Goal: Task Accomplishment & Management: Manage account settings

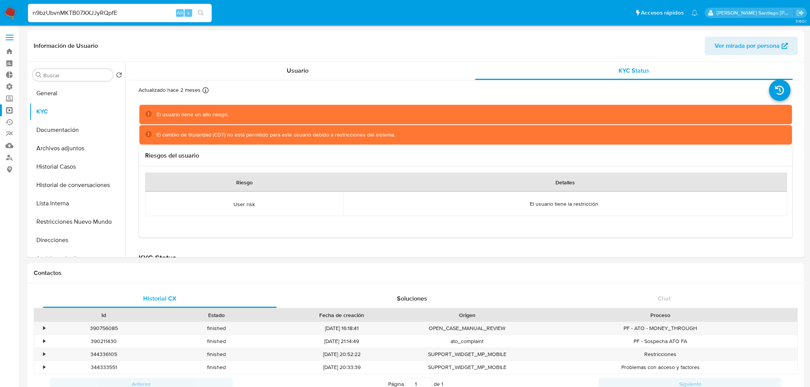
select select "10"
type input "n9bzUbvnMKTB07XXJJyRQpfE"
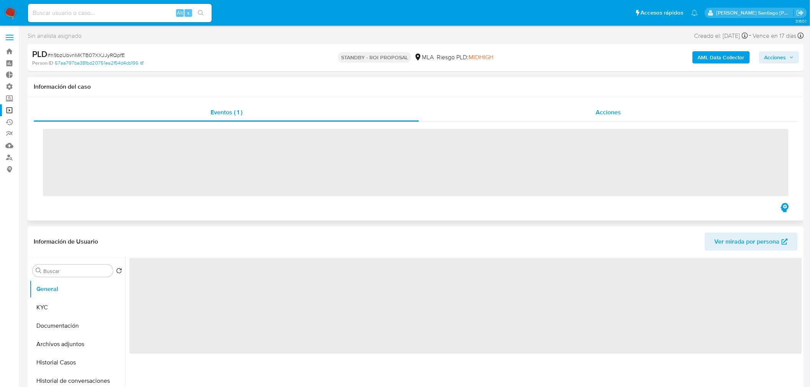
click at [575, 111] on div "Acciones" at bounding box center [608, 112] width 379 height 18
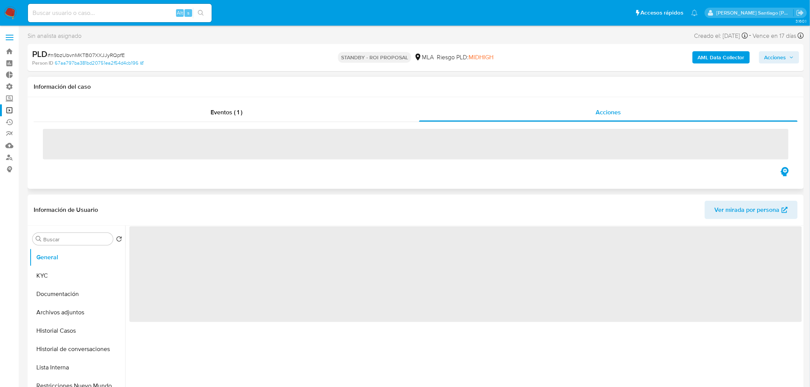
select select "10"
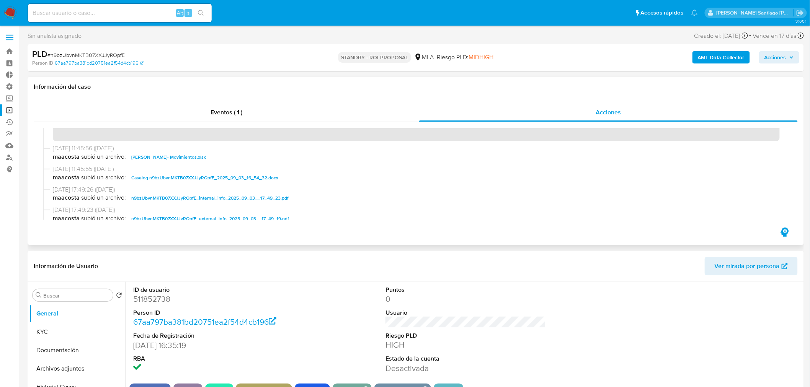
scroll to position [42, 0]
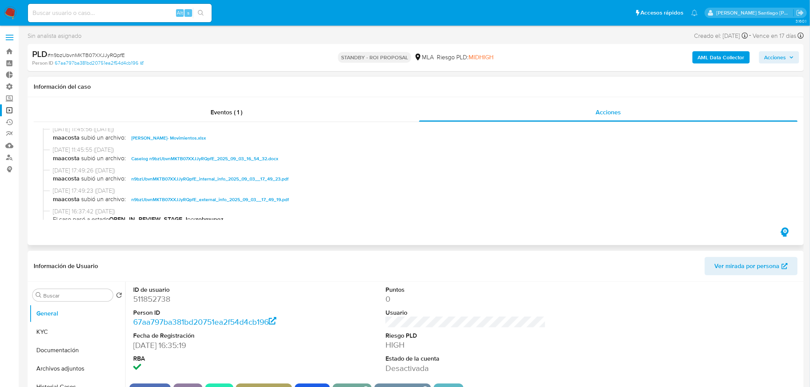
click at [272, 161] on span "Caselog n9bzUbvnMKTB07XXJJyRQpfE_2025_09_03_16_54_32.docx" at bounding box center [204, 158] width 147 height 9
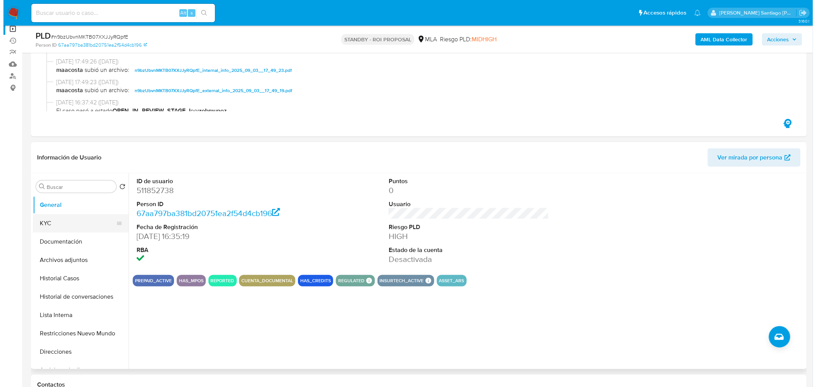
scroll to position [85, 0]
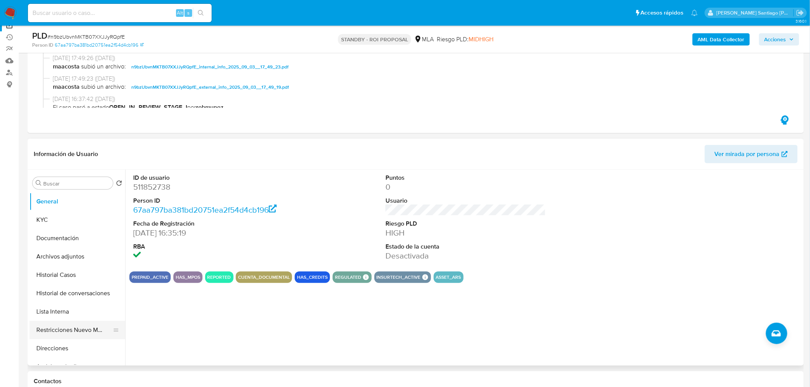
click at [47, 326] on button "Restricciones Nuevo Mundo" at bounding box center [74, 330] width 90 height 18
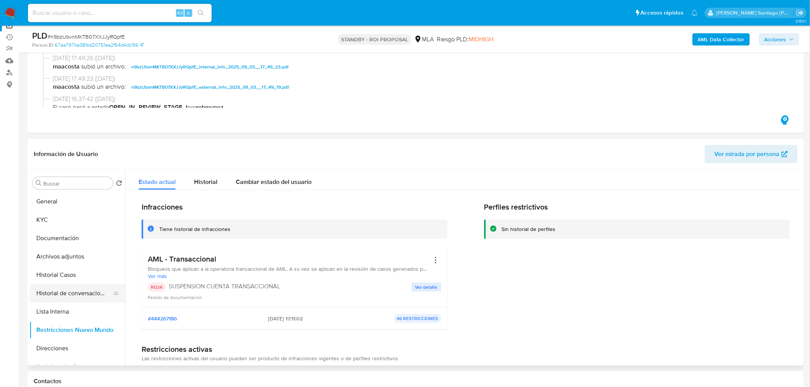
click at [60, 296] on button "Historial de conversaciones" at bounding box center [74, 293] width 90 height 18
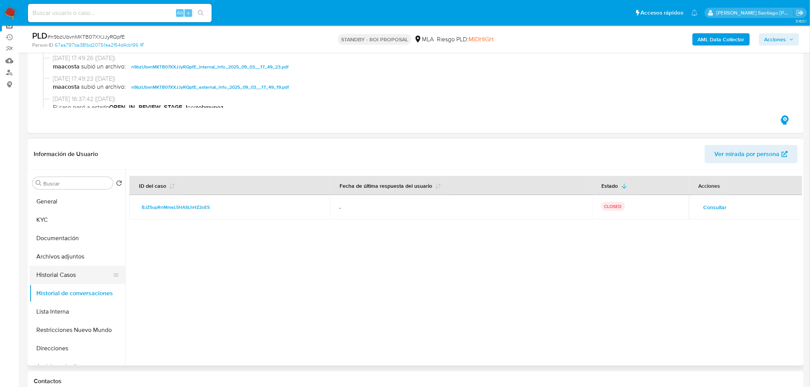
click at [66, 278] on button "Historial Casos" at bounding box center [74, 275] width 90 height 18
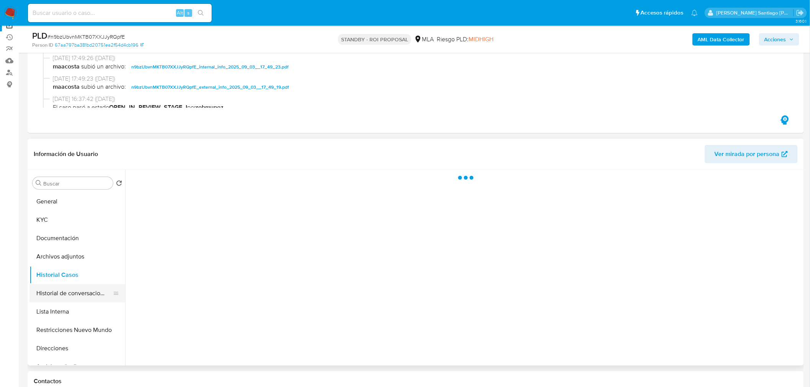
click at [68, 296] on button "Historial de conversaciones" at bounding box center [74, 293] width 90 height 18
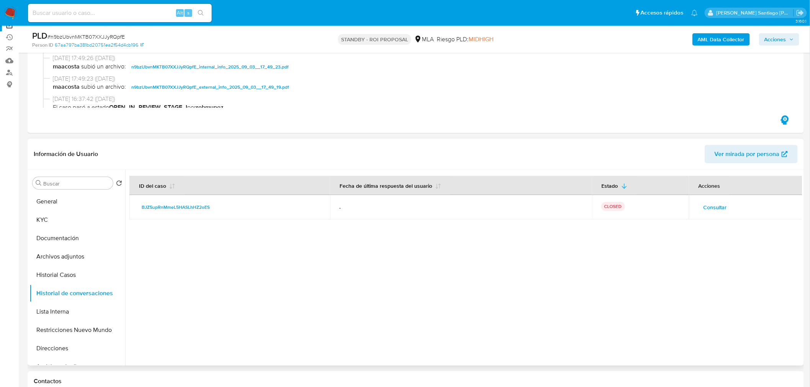
click at [703, 203] on span "Consultar" at bounding box center [714, 207] width 23 height 11
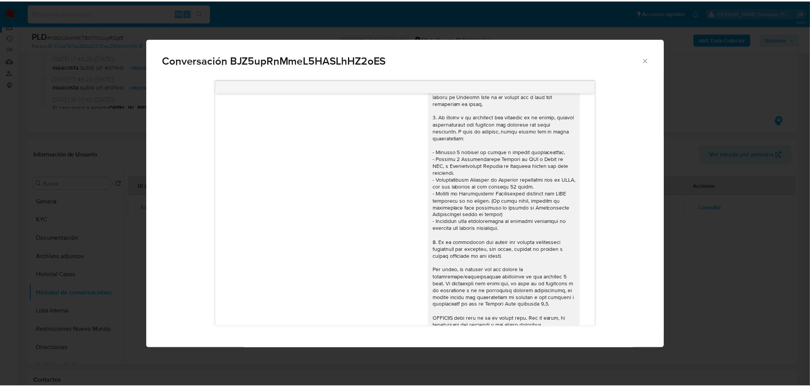
scroll to position [0, 0]
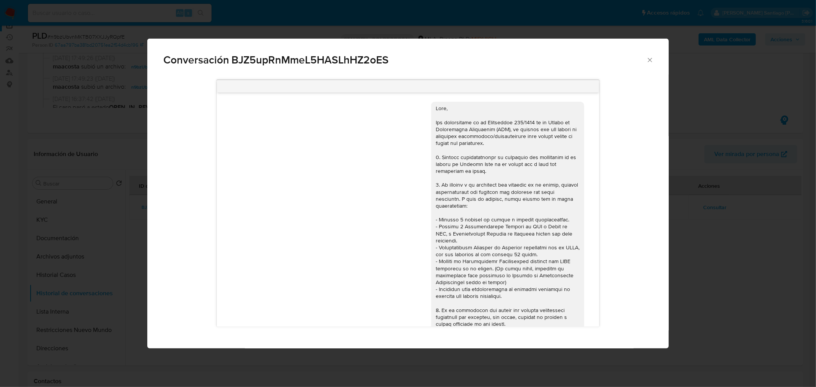
click at [783, 261] on div "Conversación BJZ5upRnMmeL5HASLhHZ2oES [DATE] 13:14:33 Hola, Esperamos que te en…" at bounding box center [408, 193] width 816 height 387
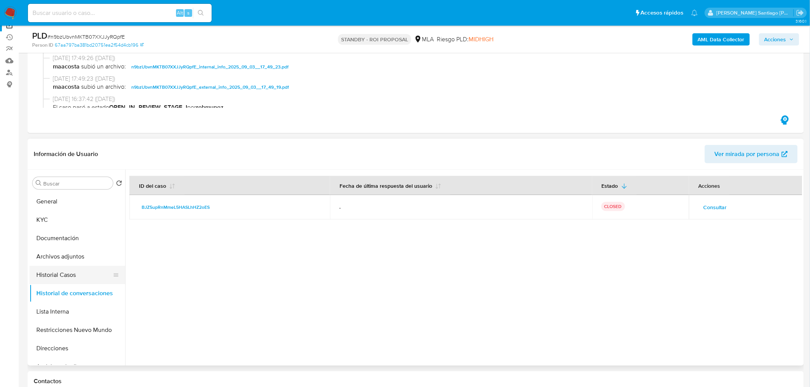
click at [57, 275] on button "Historial Casos" at bounding box center [74, 275] width 90 height 18
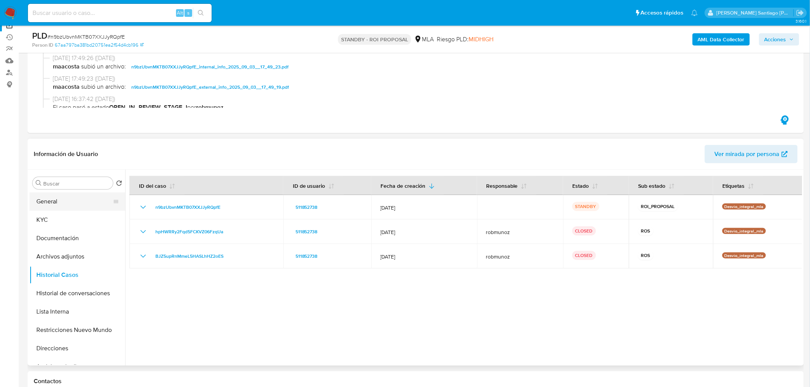
click at [38, 192] on button "General" at bounding box center [74, 201] width 90 height 18
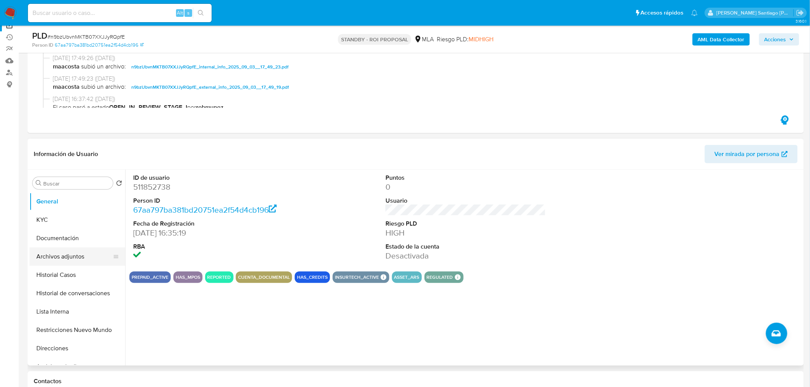
click at [87, 261] on button "Archivos adjuntos" at bounding box center [74, 257] width 90 height 18
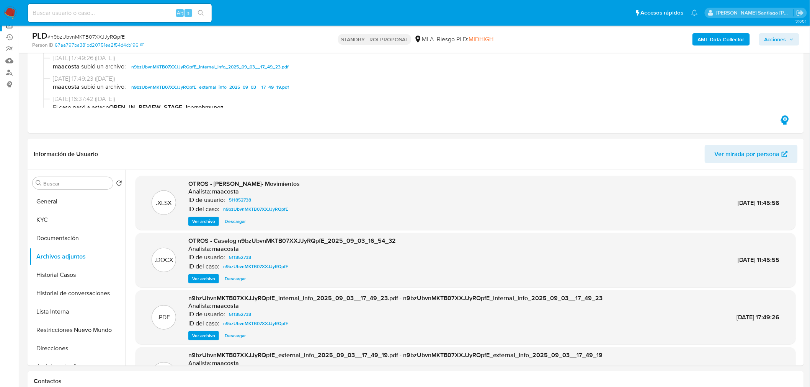
click at [102, 13] on input at bounding box center [120, 13] width 184 height 10
paste input "n9bzUbvnMKTB07XXJJyRQpfE"
type input "n9bzUbvnMKTB07XXJJyRQpfE"
click at [205, 12] on button "search-icon" at bounding box center [201, 13] width 16 height 11
click at [96, 33] on span "# n9bzUbvnMKTB07XXJJyRQpfE" at bounding box center [85, 37] width 77 height 8
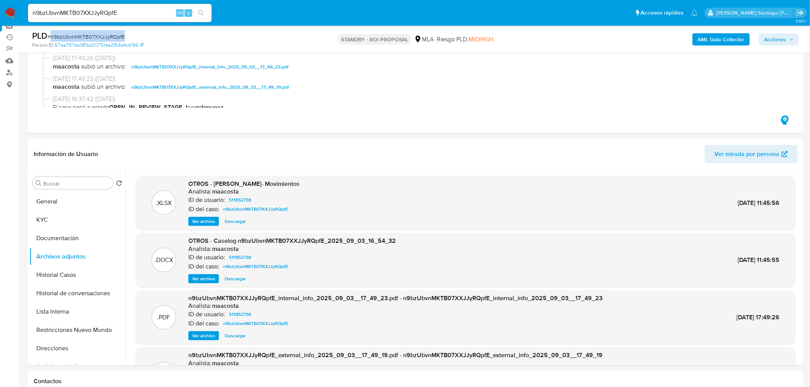
click at [96, 32] on div "PLD # n9bzUbvnMKTB07XXJJyRQpfE" at bounding box center [158, 35] width 253 height 11
copy span "n9bzUbvnMKTB07XXJJyRQpfE"
click at [5, 14] on img at bounding box center [10, 13] width 13 height 13
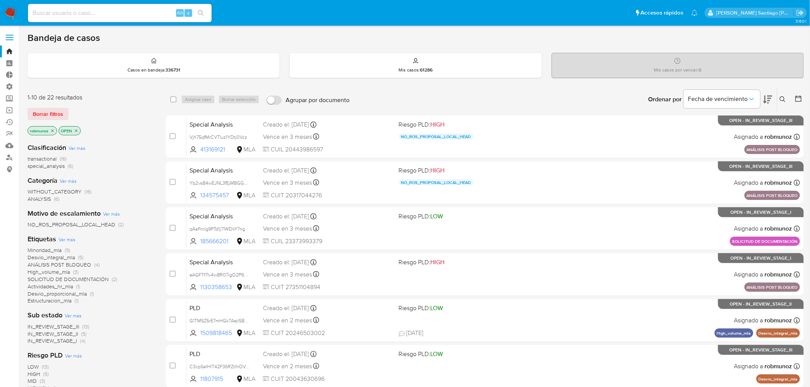
click at [781, 99] on icon at bounding box center [782, 99] width 6 height 6
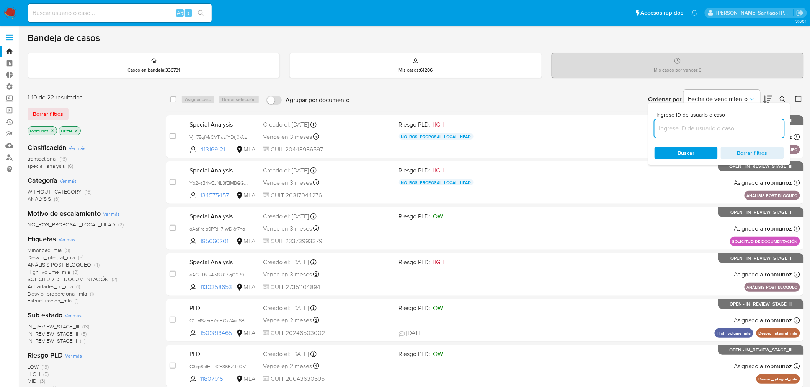
click at [732, 127] on input at bounding box center [718, 129] width 129 height 10
type input "n9bzUbvnMKTB07XXJJyRQpfE"
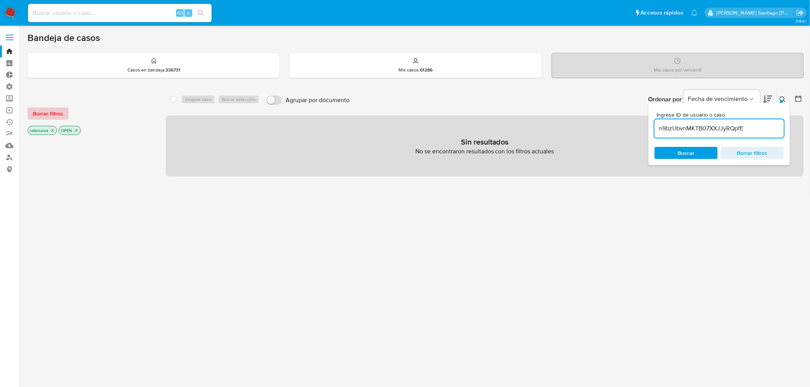
click at [39, 113] on span "Borrar filtros" at bounding box center [48, 113] width 30 height 11
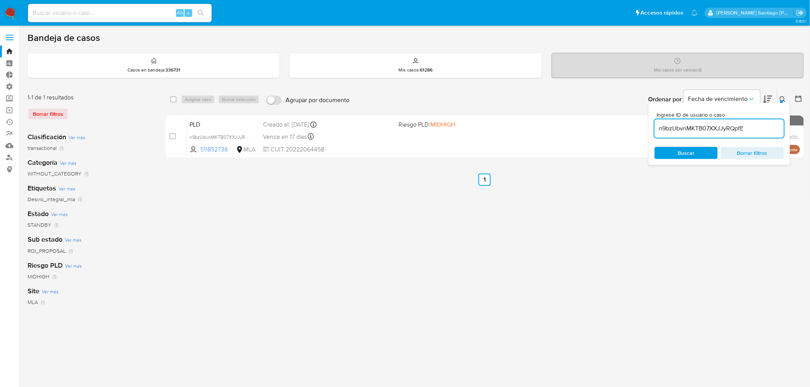
click at [777, 96] on button at bounding box center [783, 99] width 13 height 9
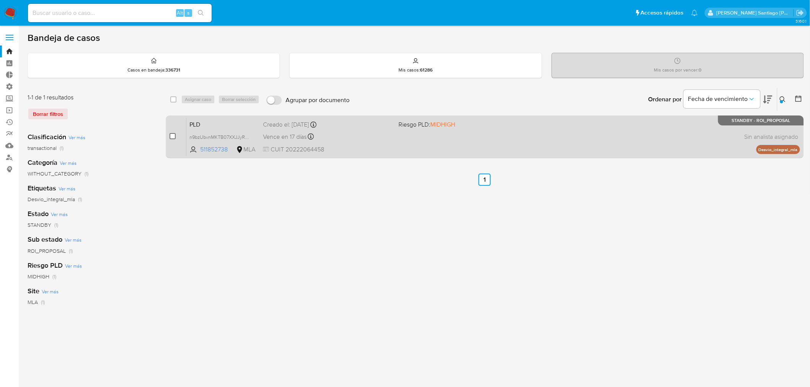
drag, startPoint x: 171, startPoint y: 140, endPoint x: 171, endPoint y: 136, distance: 3.8
click at [170, 140] on div "case-item-checkbox" at bounding box center [172, 136] width 6 height 9
click at [174, 131] on div "case-item-checkbox No es posible asignar el caso" at bounding box center [177, 136] width 17 height 39
click at [173, 135] on input "checkbox" at bounding box center [172, 136] width 6 height 6
checkbox input "true"
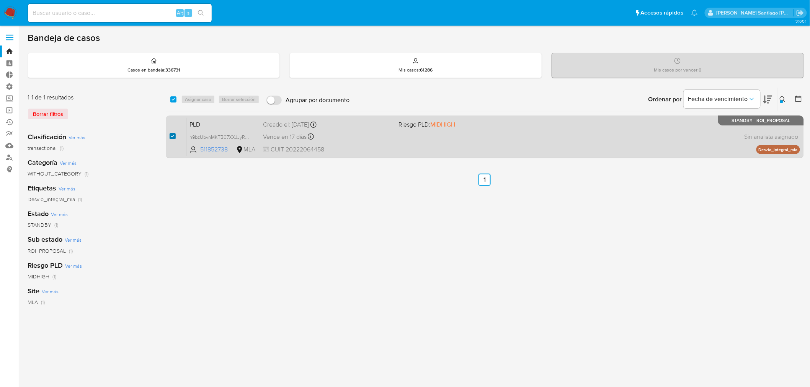
checkbox input "true"
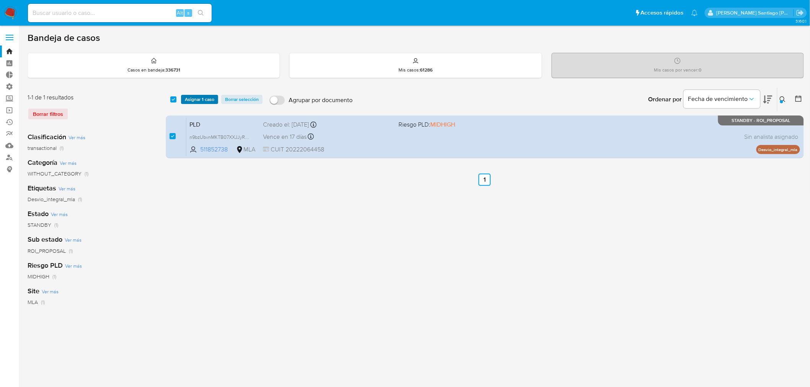
click at [203, 98] on span "Asignar 1 caso" at bounding box center [199, 100] width 29 height 8
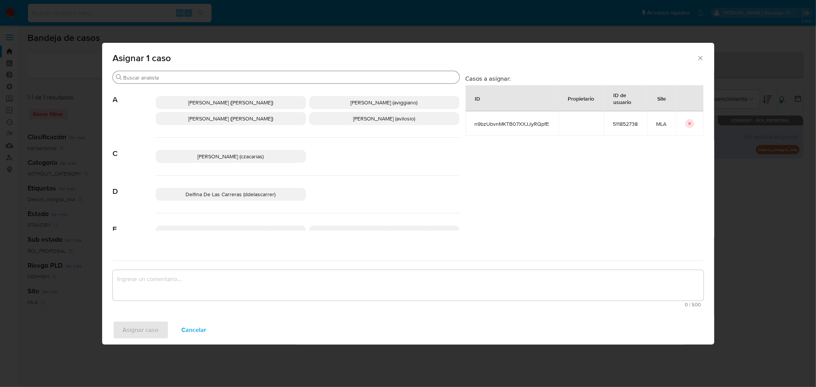
click at [189, 77] on input "Buscar" at bounding box center [290, 77] width 333 height 7
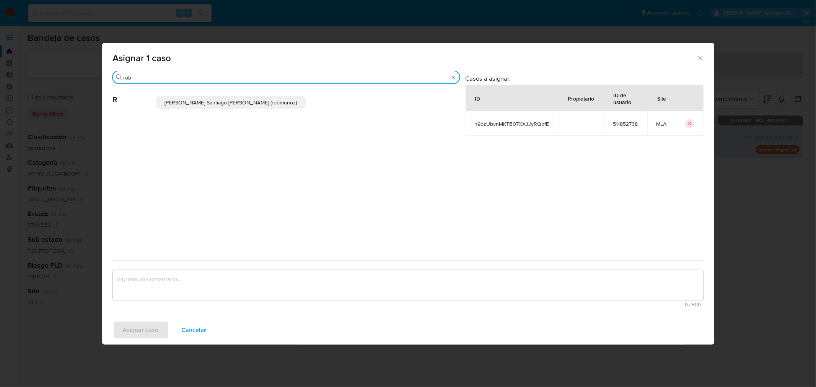
type input "rob"
click at [230, 101] on span "Roberto Santiago Munoz (robmunoz)" at bounding box center [231, 103] width 132 height 8
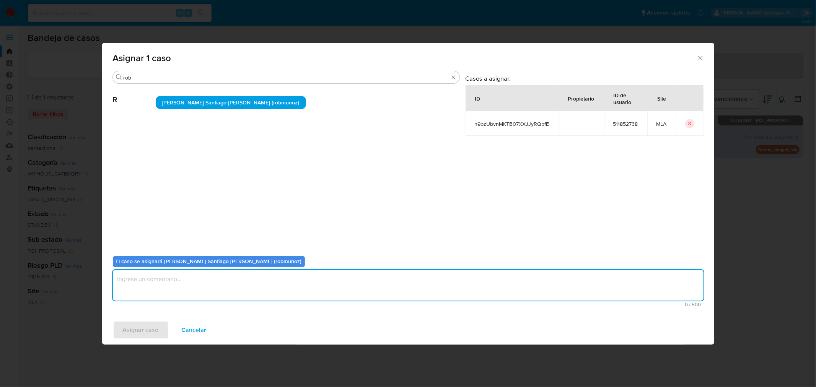
click at [224, 300] on textarea "assign-modal" at bounding box center [408, 285] width 591 height 31
click at [223, 296] on textarea "assign-modal" at bounding box center [408, 285] width 591 height 31
click at [153, 325] on span "Asignar caso" at bounding box center [141, 330] width 36 height 17
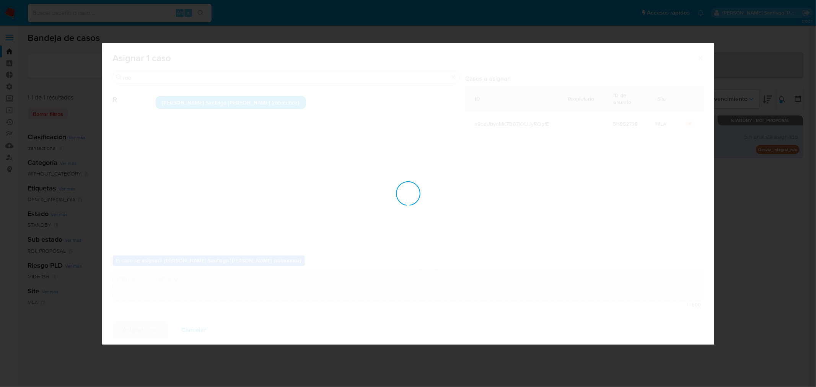
checkbox input "false"
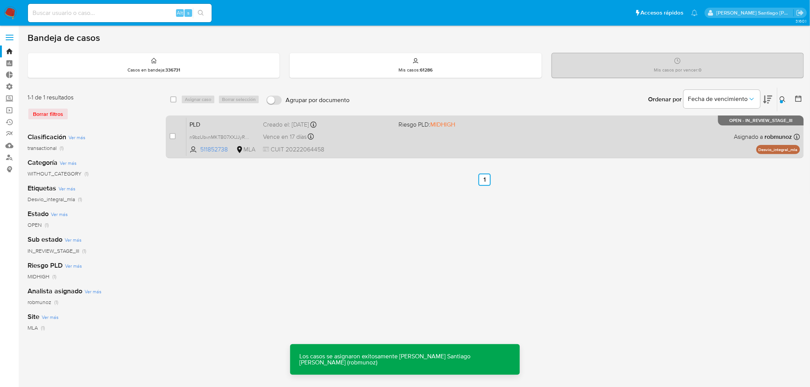
click at [564, 144] on div "PLD n9bzUbvnMKTB07XXJJyRQpfE 511852738 MLA Riesgo PLD: MIDHIGH Creado el: 12/07…" at bounding box center [492, 136] width 613 height 39
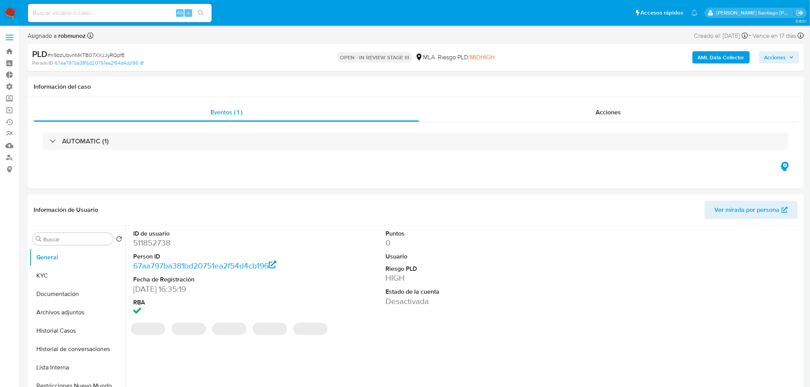
select select "10"
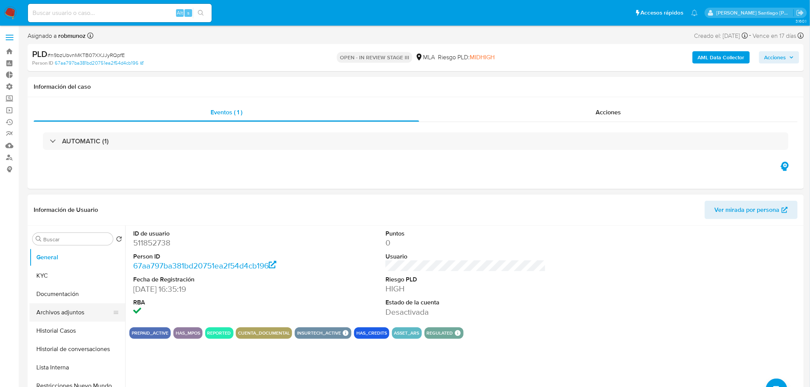
click at [69, 311] on button "Archivos adjuntos" at bounding box center [74, 312] width 90 height 18
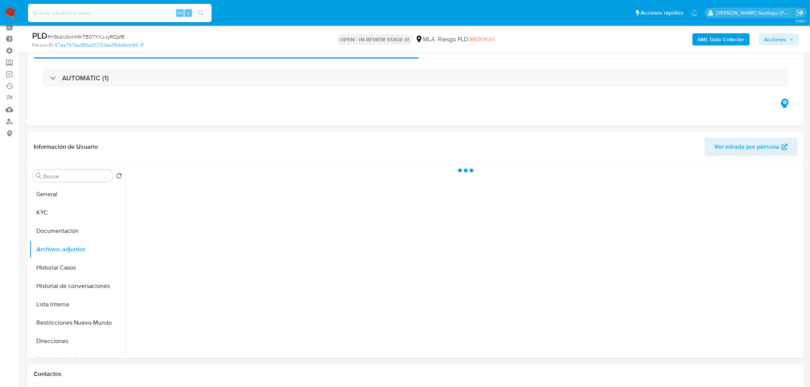
scroll to position [85, 0]
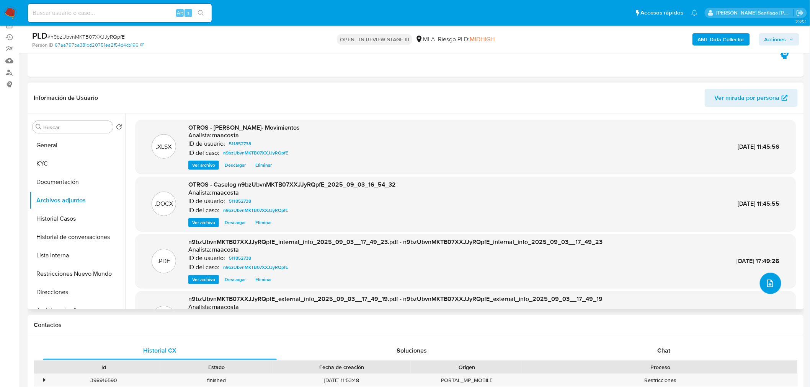
click at [761, 290] on button "upload-file" at bounding box center [769, 283] width 21 height 21
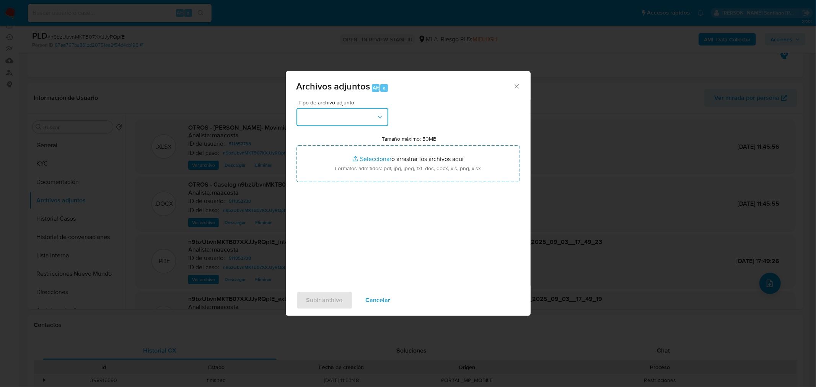
drag, startPoint x: 317, startPoint y: 110, endPoint x: 317, endPoint y: 115, distance: 4.6
click at [317, 111] on button "button" at bounding box center [343, 117] width 92 height 18
click at [319, 131] on div "IDENTIFICACIÓN" at bounding box center [340, 137] width 78 height 18
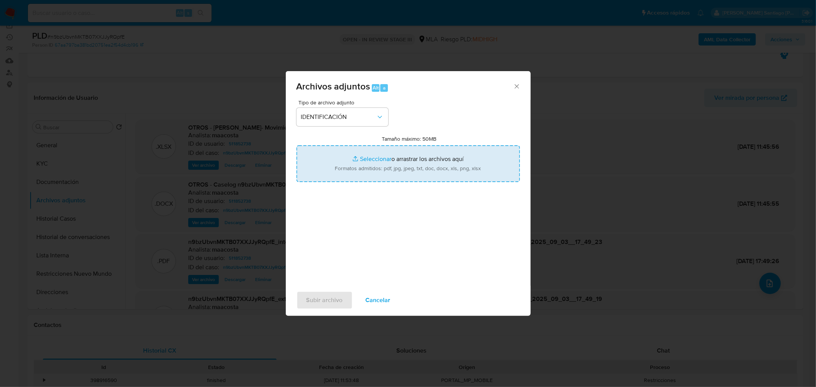
click at [383, 171] on input "Tamaño máximo: 50MB Seleccionar archivos" at bounding box center [408, 163] width 223 height 37
type input "C:\fakepath\Caselog n9bzUbvnMKTB07XXJJyRQpfE_V2.docx"
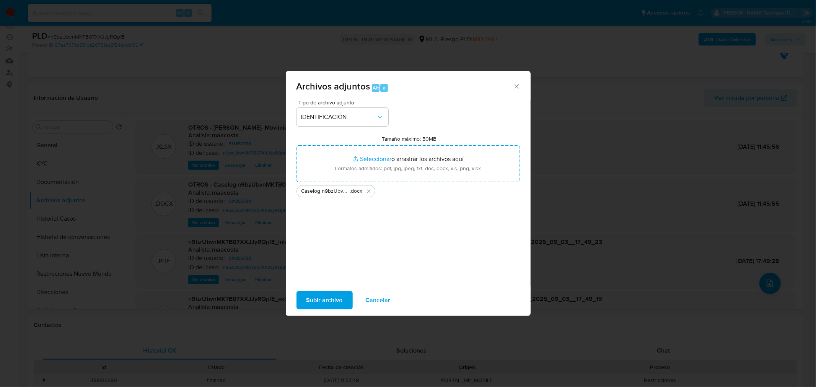
click at [331, 292] on span "Subir archivo" at bounding box center [324, 300] width 36 height 17
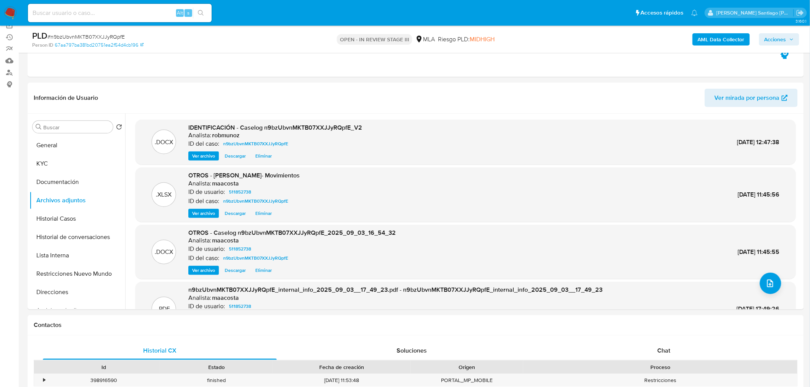
click at [9, 6] on nav "Pausado Ver notificaciones Alt s Accesos rápidos Presiona las siguientes teclas…" at bounding box center [405, 13] width 810 height 26
click at [13, 8] on img at bounding box center [10, 13] width 13 height 13
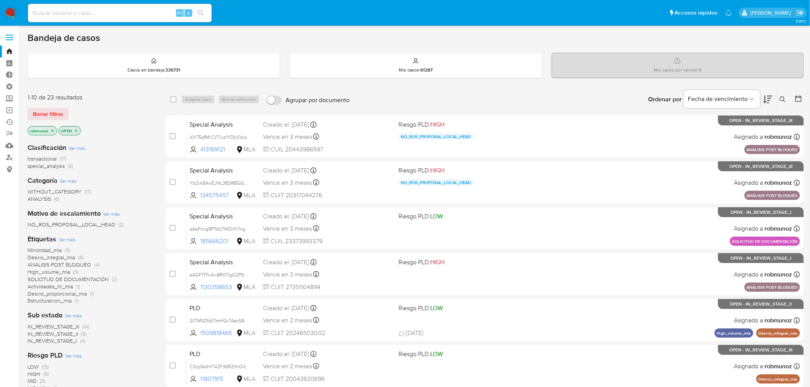
click at [92, 12] on input at bounding box center [120, 13] width 184 height 10
paste input "JK5FCUD2iI7UIW04hHYWMq9D"
type input "JK5FCUD2iI7UIW04hHYWMq9D"
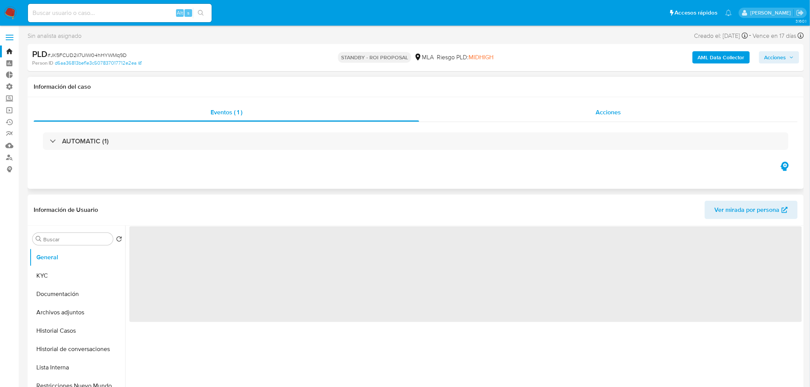
click at [633, 105] on div "Acciones" at bounding box center [608, 112] width 379 height 18
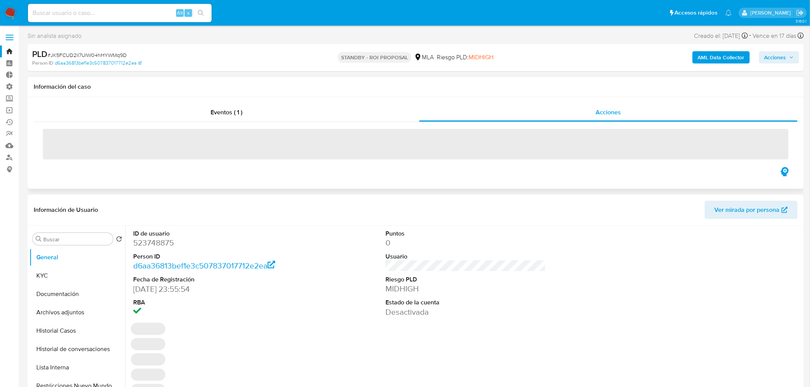
select select "10"
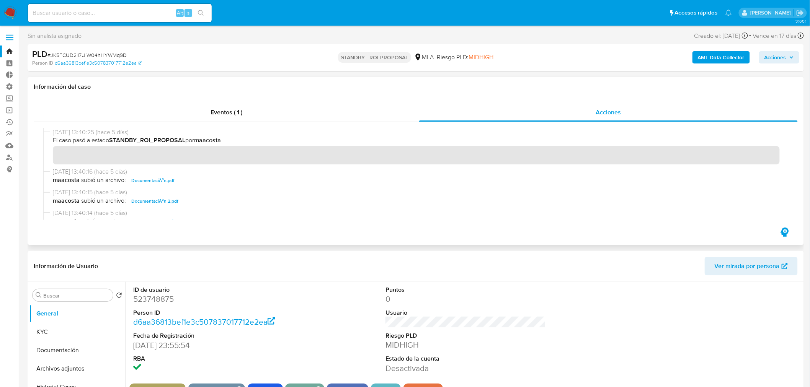
scroll to position [42, 0]
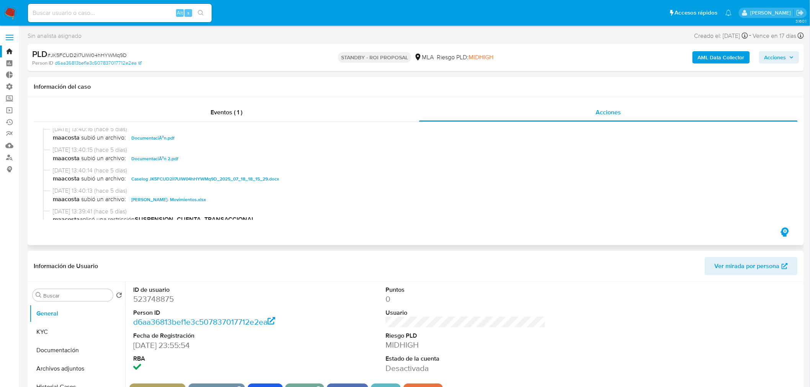
click at [269, 180] on span "Caselog JK5FCUD2iI7UIW04hHYWMq9D_2025_07_18_18_15_29.docx" at bounding box center [205, 178] width 148 height 9
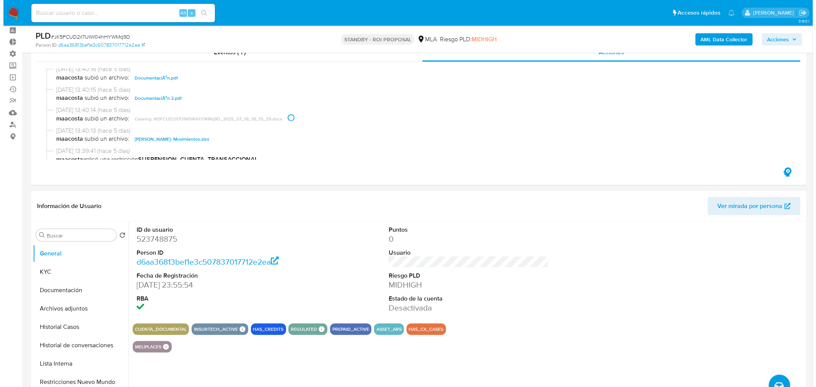
scroll to position [85, 0]
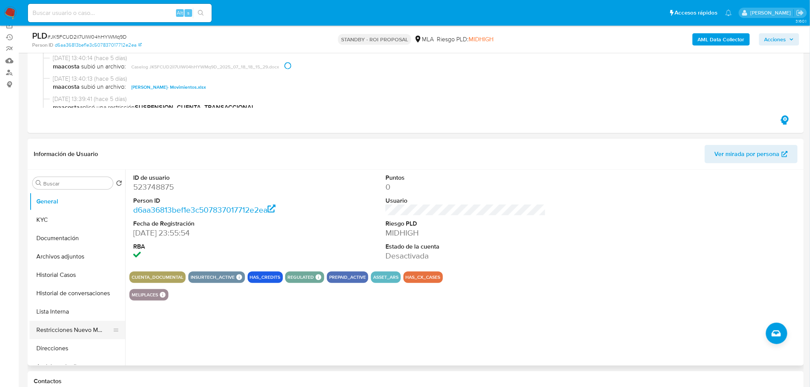
click at [64, 331] on button "Restricciones Nuevo Mundo" at bounding box center [74, 330] width 90 height 18
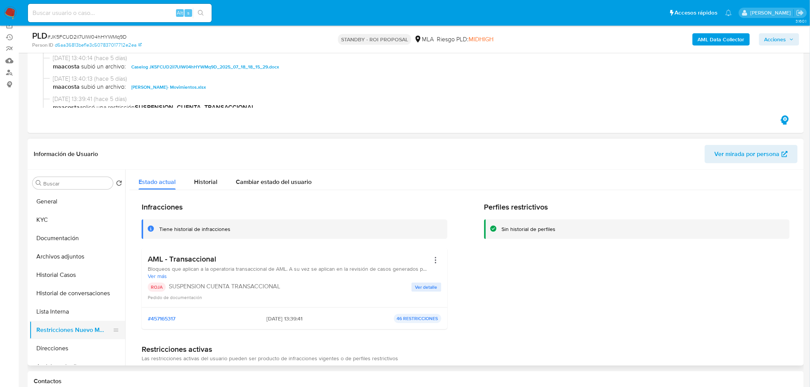
click at [41, 322] on button "Restricciones Nuevo Mundo" at bounding box center [74, 330] width 90 height 18
click at [45, 316] on button "Lista Interna" at bounding box center [74, 312] width 90 height 18
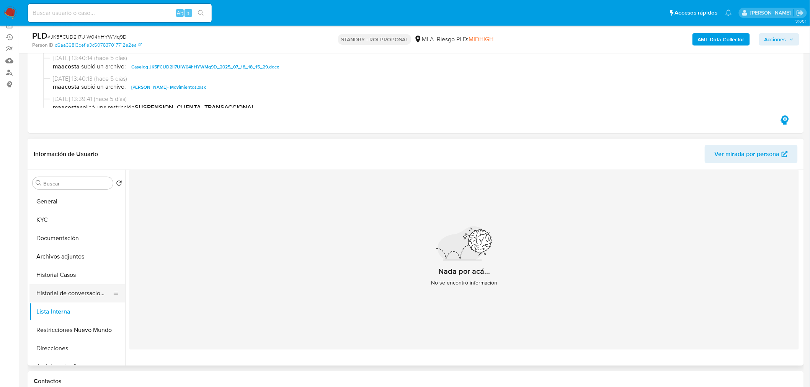
click at [74, 298] on button "Historial de conversaciones" at bounding box center [74, 293] width 90 height 18
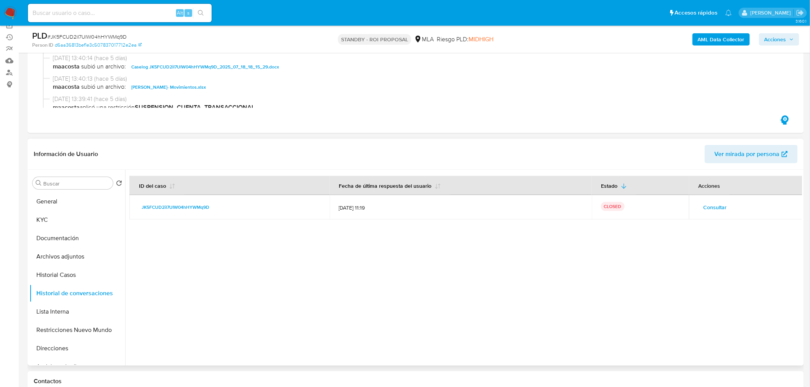
click at [714, 205] on span "Consultar" at bounding box center [714, 207] width 23 height 11
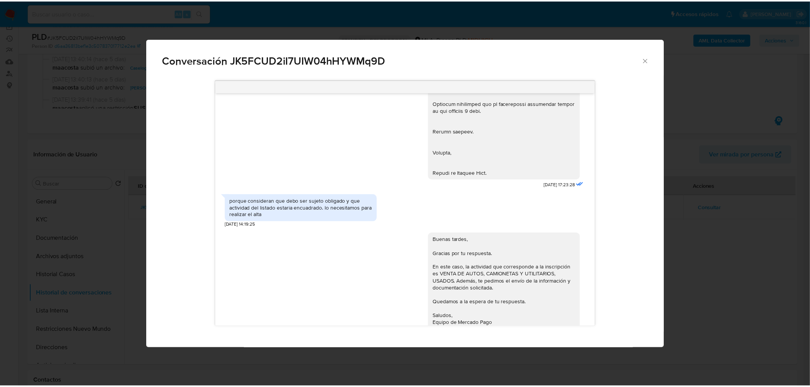
scroll to position [1171, 0]
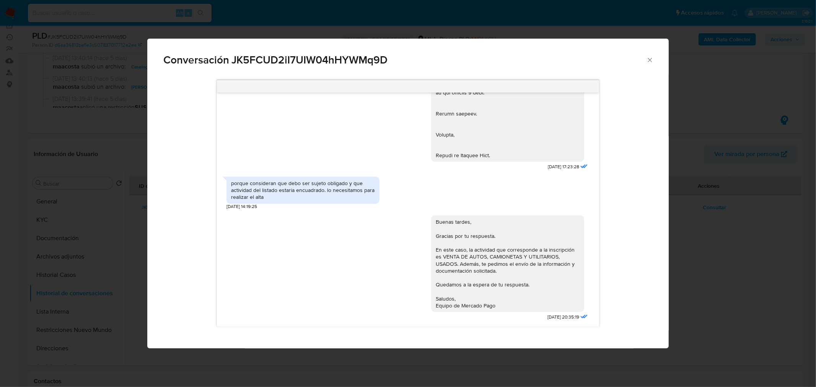
click at [683, 266] on div "Conversación JK5FCUD2iI7UIW04hHYWMq9D 17/07/2025 20:02:14 Hola q tengo q pasar …" at bounding box center [408, 193] width 816 height 387
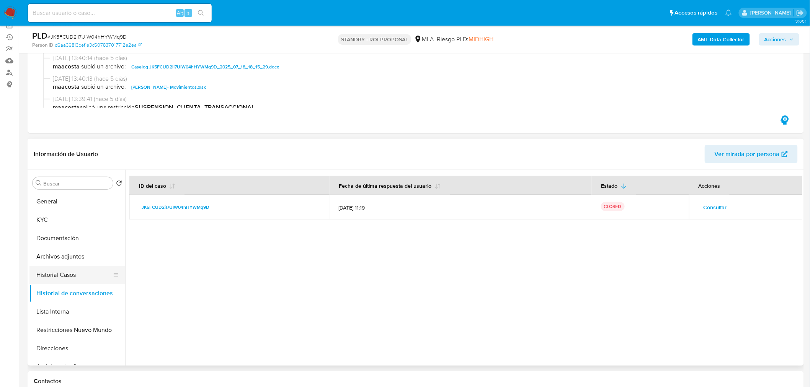
click at [63, 282] on button "Historial Casos" at bounding box center [74, 275] width 90 height 18
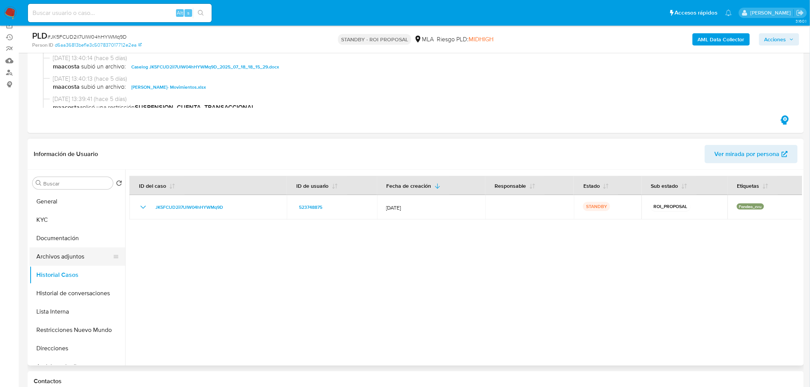
click at [63, 261] on button "Archivos adjuntos" at bounding box center [74, 257] width 90 height 18
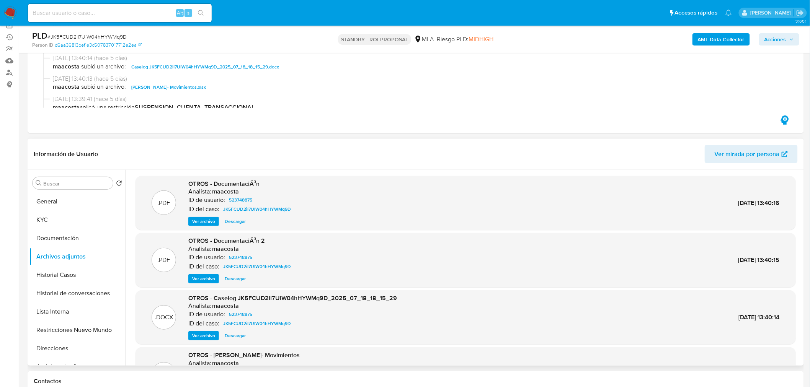
click at [198, 222] on span "Ver archivo" at bounding box center [203, 222] width 23 height 8
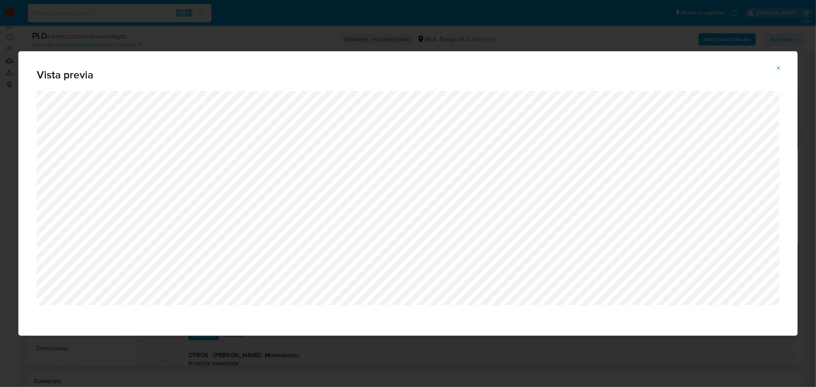
click at [781, 70] on icon "Attachment preview" at bounding box center [779, 68] width 6 height 6
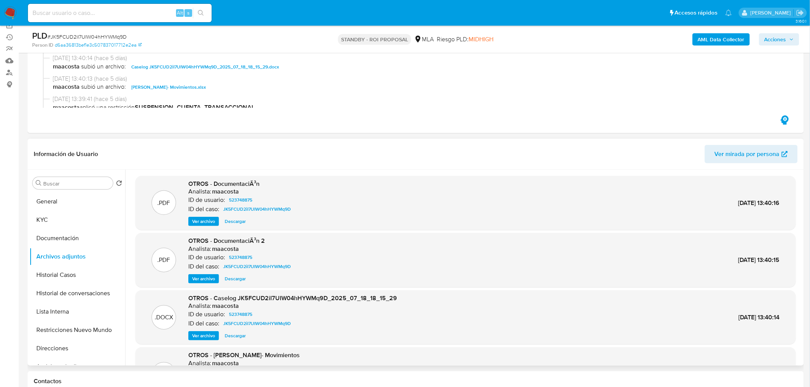
click at [209, 277] on span "Ver archivo" at bounding box center [203, 279] width 23 height 8
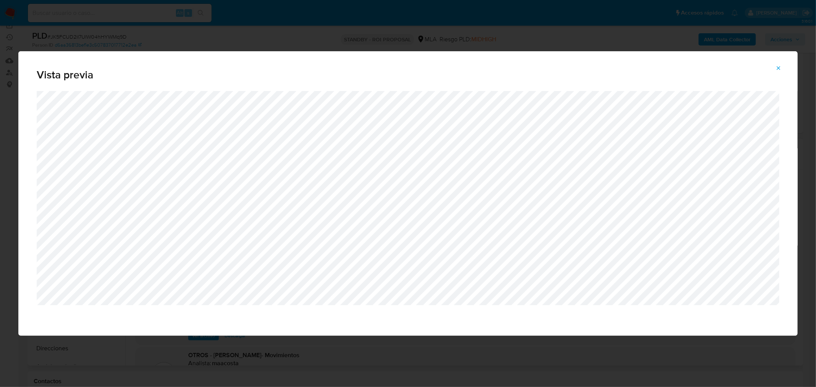
click at [783, 64] on button "Attachment preview" at bounding box center [778, 68] width 17 height 12
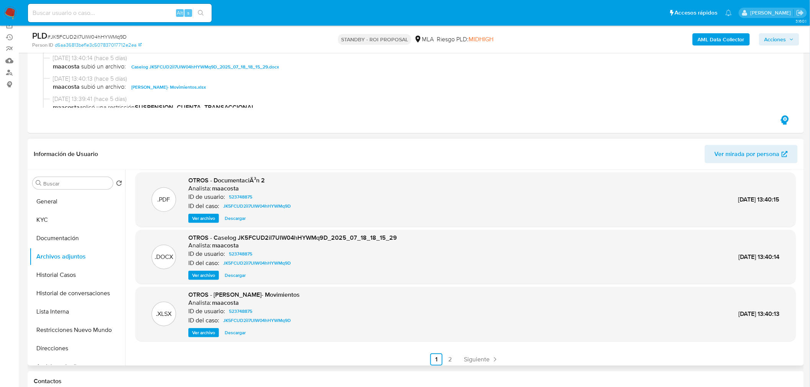
scroll to position [64, 0]
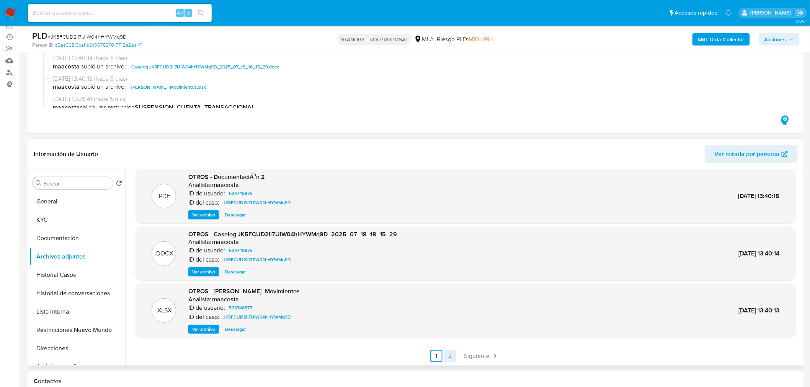
click at [445, 358] on link "2" at bounding box center [450, 356] width 12 height 12
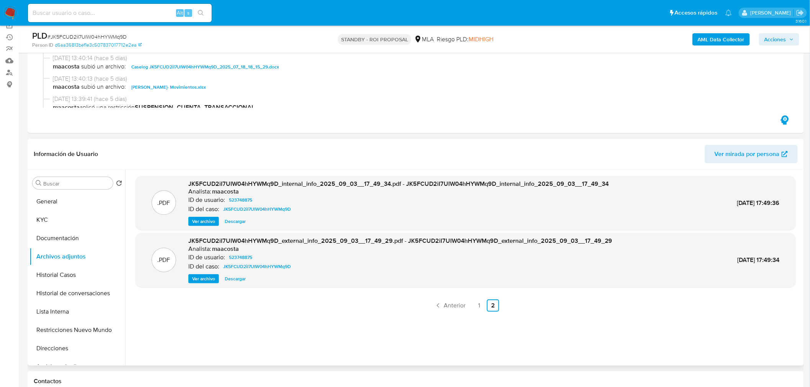
click at [122, 12] on input at bounding box center [120, 13] width 184 height 10
paste input "qX3ArlvDJ4la4WH9pE9bmoC3"
type input "qX3ArlvDJ4la4WH9pE9bmoC3"
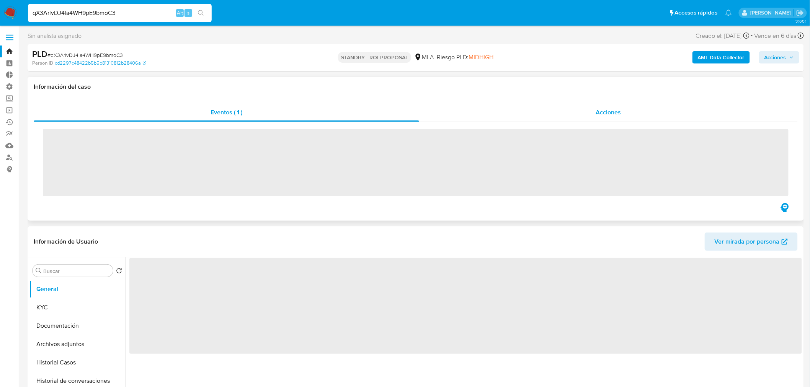
click at [588, 108] on div "Acciones" at bounding box center [608, 112] width 379 height 18
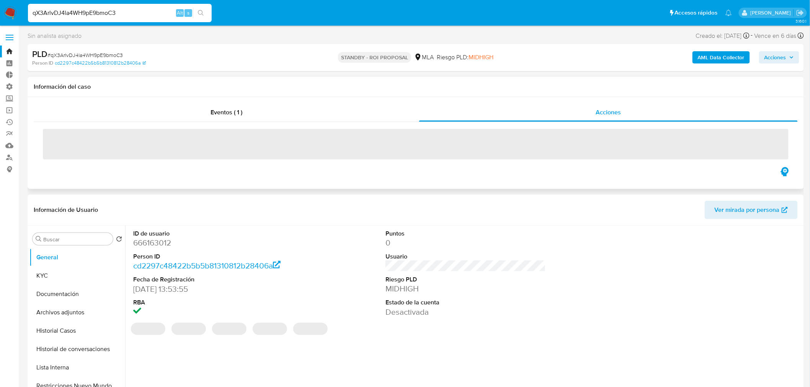
select select "10"
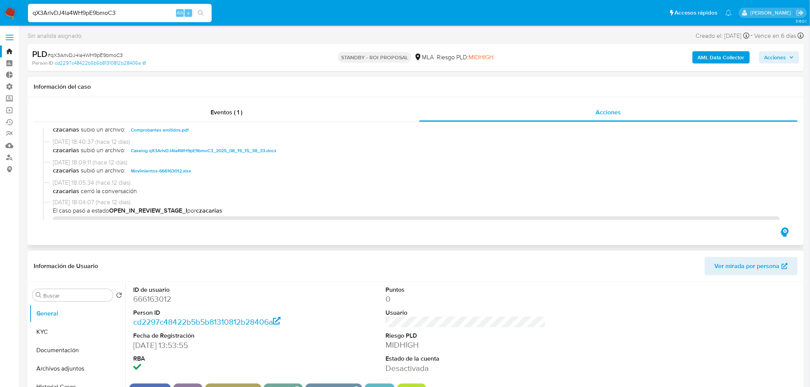
scroll to position [85, 0]
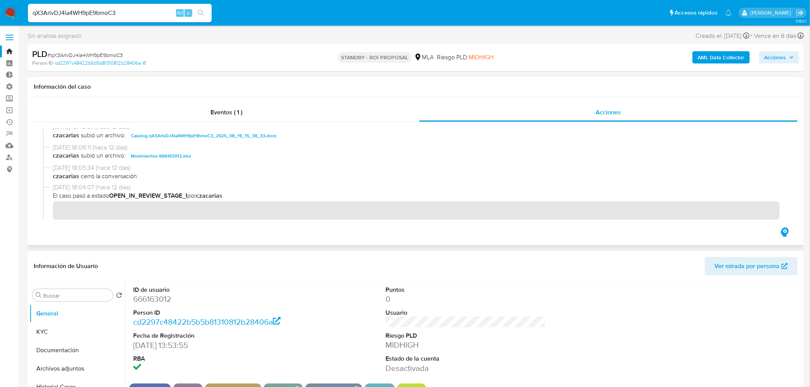
click at [215, 134] on span "Caselog qX3ArlvDJ4la4WH9pE9bmoC3_2025_08_19_15_38_33.docx" at bounding box center [203, 135] width 145 height 9
drag, startPoint x: 520, startPoint y: 251, endPoint x: 518, endPoint y: 266, distance: 15.1
click at [521, 251] on div "Información de Usuario Ver mirada por persona" at bounding box center [416, 266] width 776 height 31
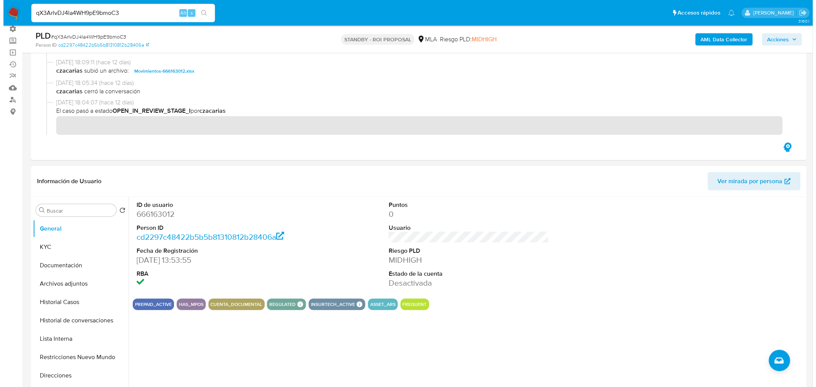
scroll to position [127, 0]
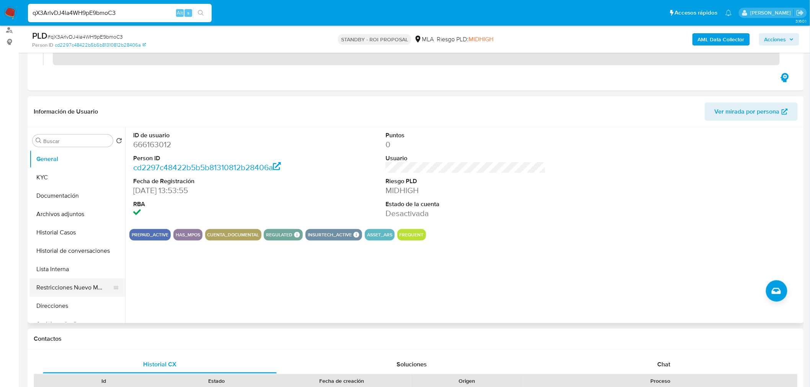
click at [63, 293] on button "Restricciones Nuevo Mundo" at bounding box center [74, 288] width 90 height 18
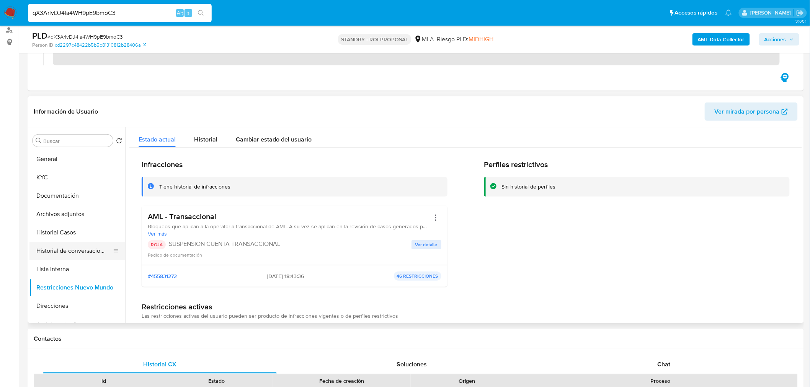
click at [77, 255] on button "Historial de conversaciones" at bounding box center [74, 251] width 90 height 18
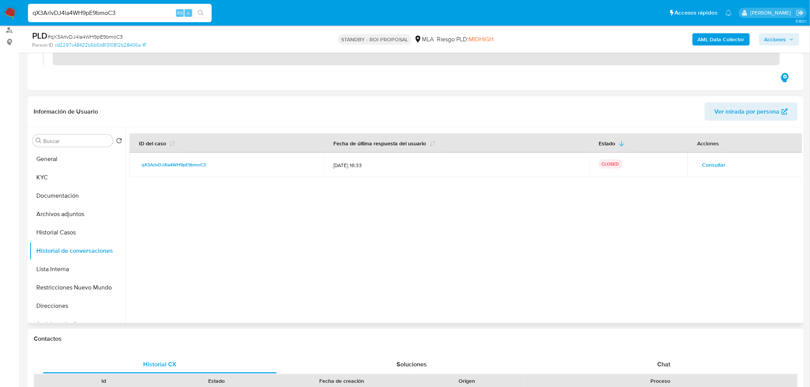
click at [709, 165] on span "Consultar" at bounding box center [713, 165] width 23 height 11
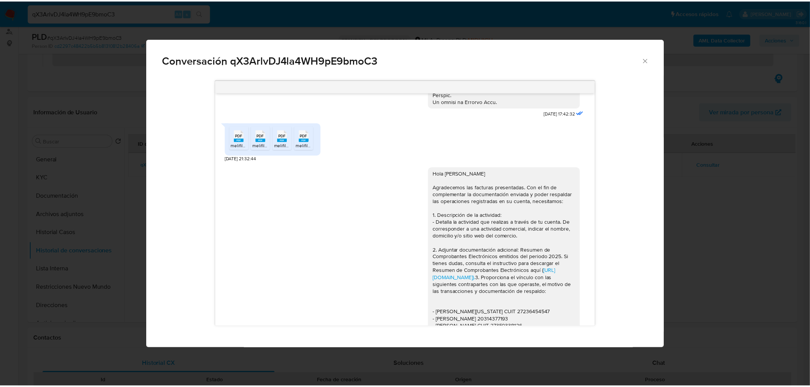
scroll to position [502, 0]
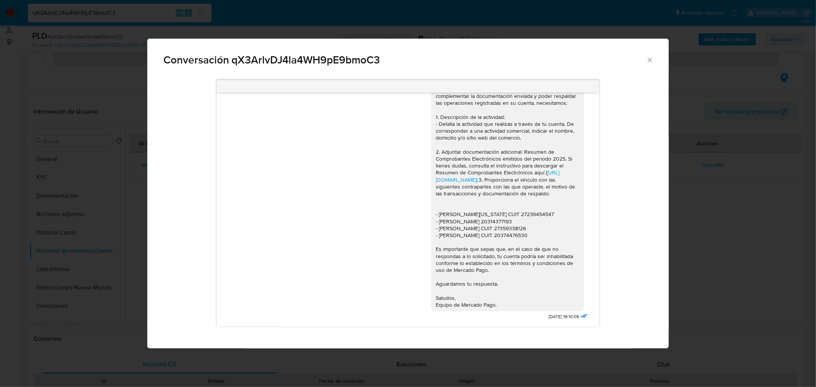
click at [693, 235] on div "Conversación qX3ArlvDJ4la4WH9pE9bmoC3 18/08/2025 17:42:32 PDF PDF melifile56052…" at bounding box center [408, 193] width 816 height 387
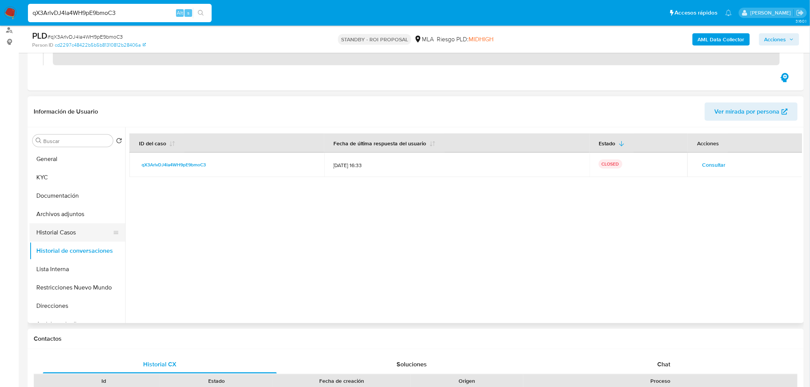
drag, startPoint x: 48, startPoint y: 232, endPoint x: 53, endPoint y: 219, distance: 13.8
click at [48, 232] on button "Historial Casos" at bounding box center [77, 232] width 96 height 18
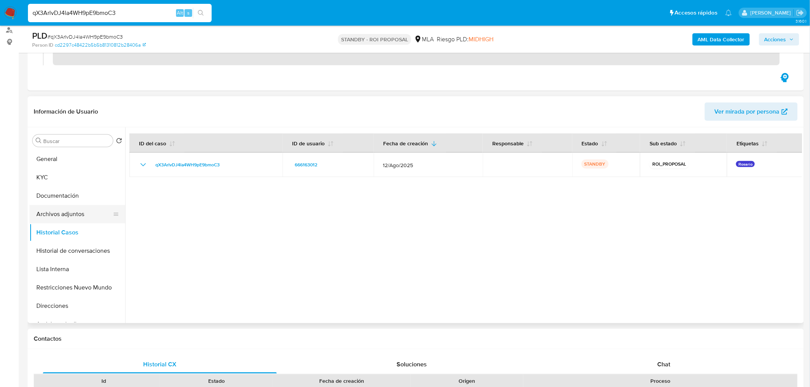
click at [67, 209] on button "Archivos adjuntos" at bounding box center [74, 214] width 90 height 18
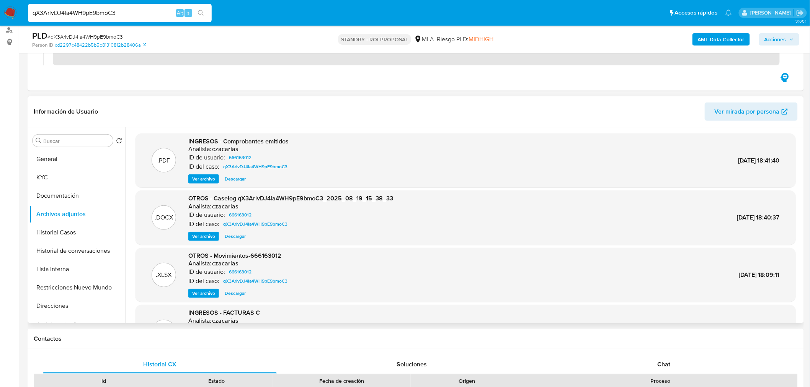
click at [213, 178] on span "Ver archivo" at bounding box center [203, 179] width 23 height 8
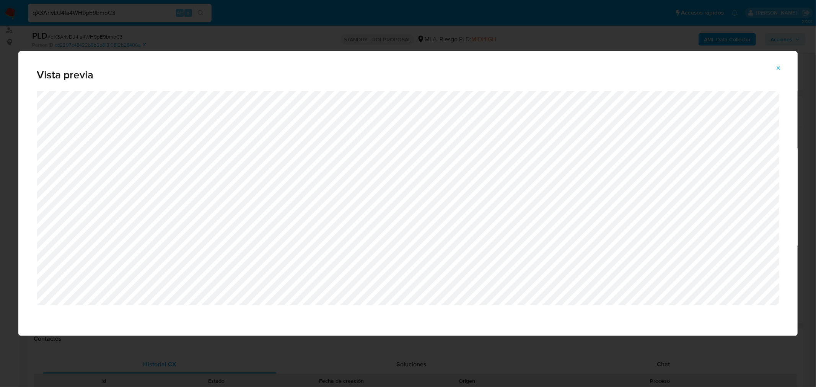
click at [777, 63] on span "Attachment preview" at bounding box center [779, 68] width 6 height 11
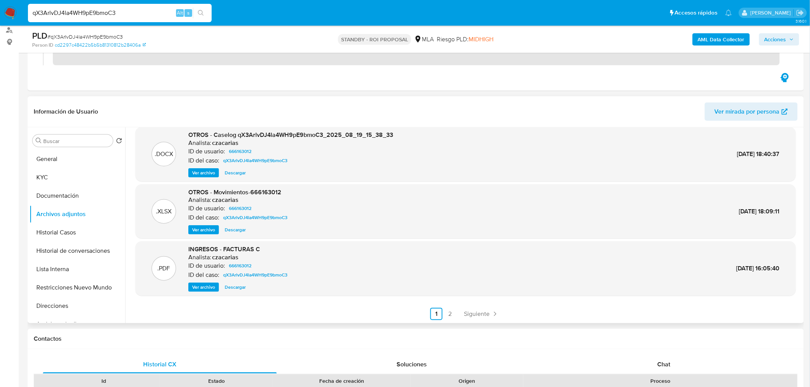
scroll to position [64, 0]
click at [205, 288] on span "Ver archivo" at bounding box center [203, 287] width 23 height 8
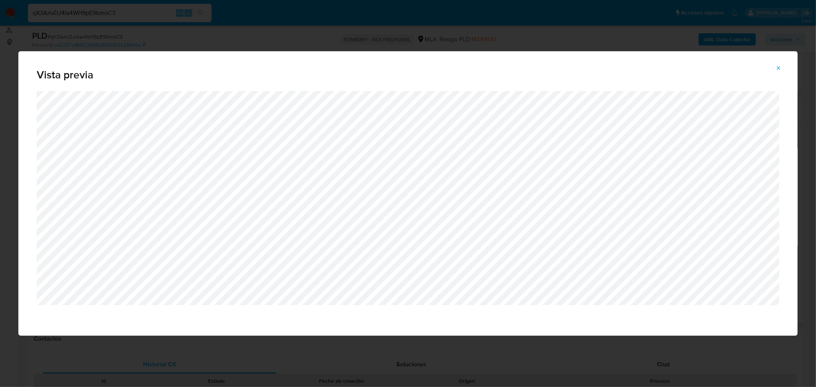
click at [782, 64] on button "Attachment preview" at bounding box center [778, 68] width 17 height 12
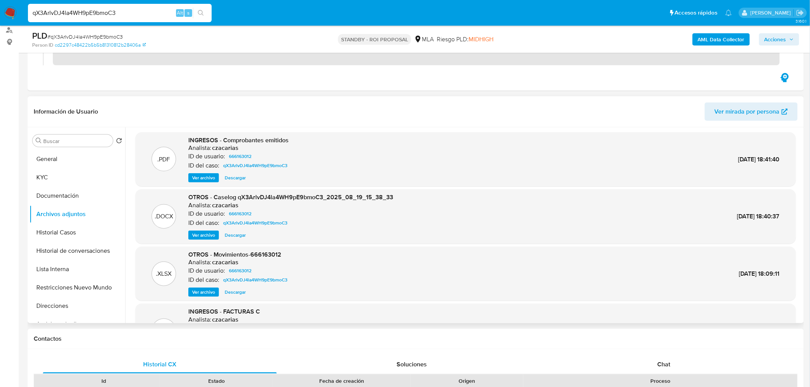
scroll to position [0, 0]
